Goal: Information Seeking & Learning: Check status

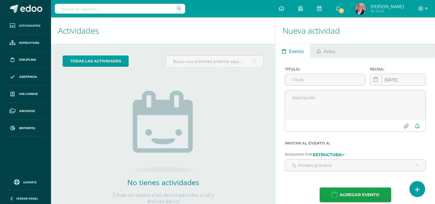
click at [33, 25] on span "Estudiantes" at bounding box center [29, 25] width 21 height 5
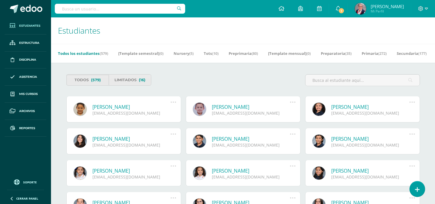
click at [84, 11] on input "text" at bounding box center [120, 9] width 131 height 10
type input "s"
type input "maria jose rios"
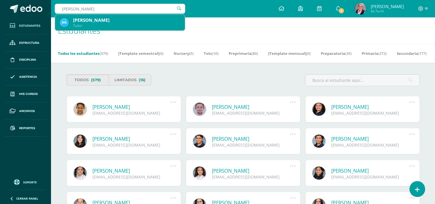
click at [97, 21] on div "Maria Jose Rios de Mencos" at bounding box center [126, 20] width 107 height 6
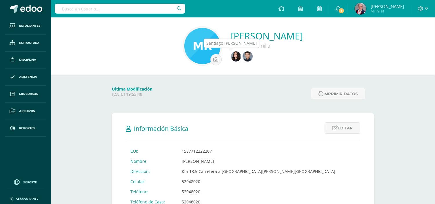
click at [243, 58] on img at bounding box center [248, 56] width 10 height 10
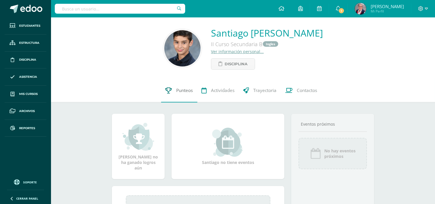
click at [187, 91] on span "Punteos" at bounding box center [185, 91] width 17 height 6
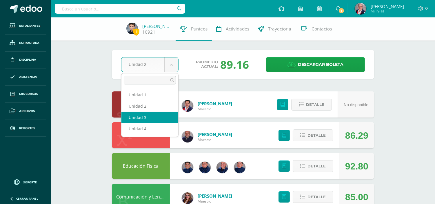
select select "Unidad 3"
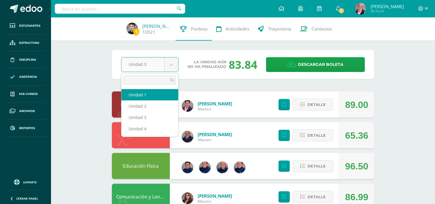
select select "Unidad 1"
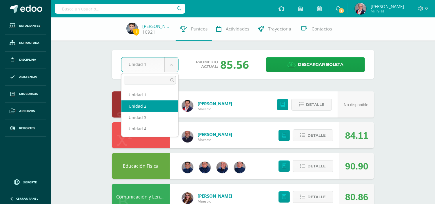
select select "Unidad 2"
